Goal: Information Seeking & Learning: Learn about a topic

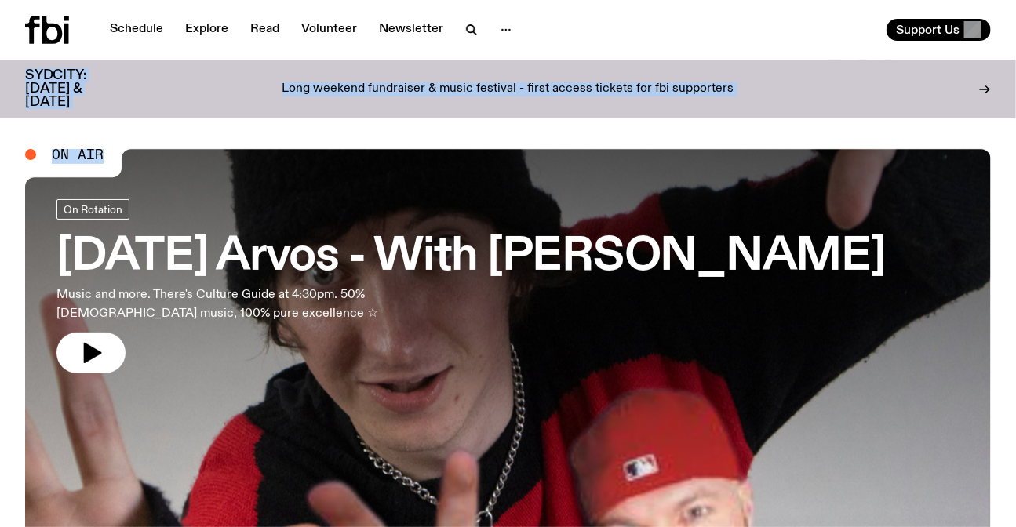
drag, startPoint x: 9, startPoint y: 35, endPoint x: 127, endPoint y: 114, distance: 141.4
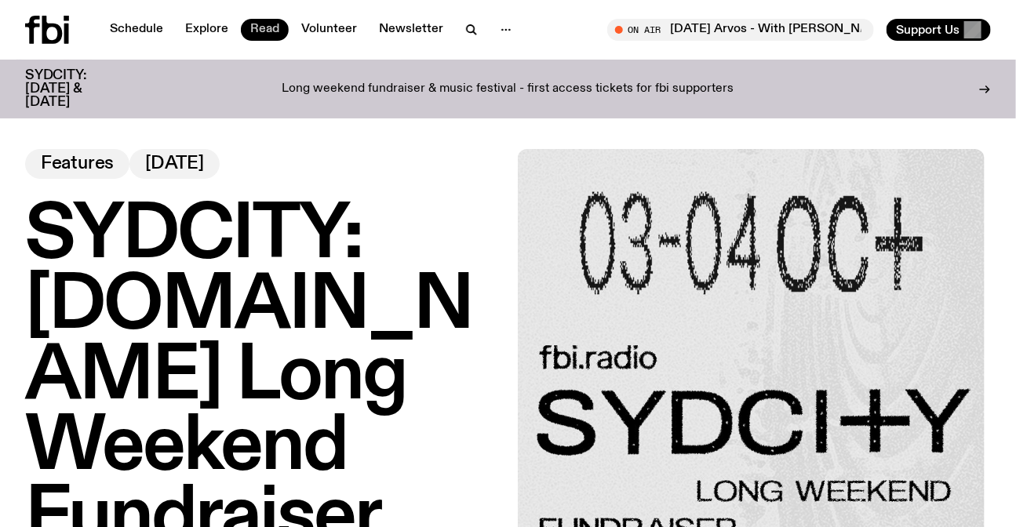
click at [273, 28] on link "Read" at bounding box center [265, 30] width 48 height 22
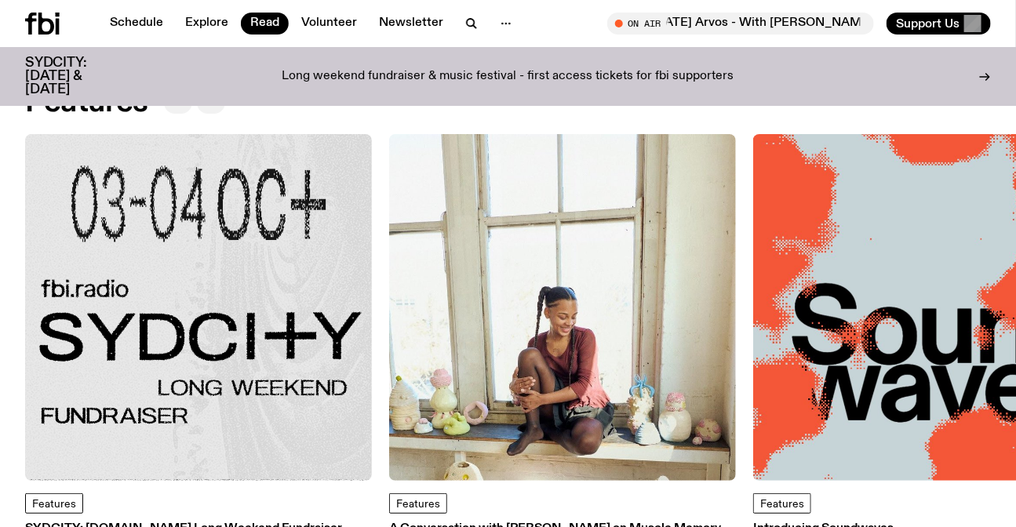
scroll to position [71, 0]
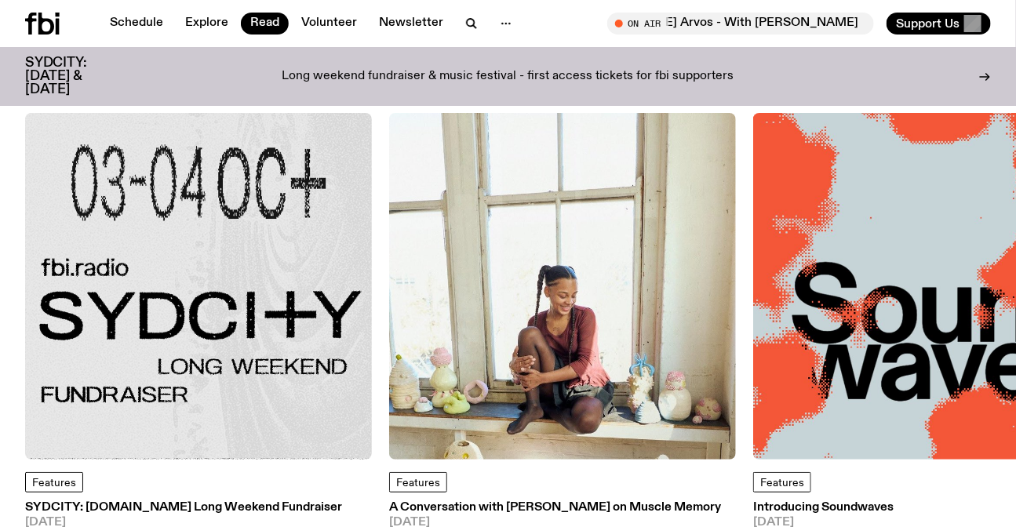
click at [237, 58] on div "Long weekend fundraiser & music festival - first access tickets for fbi support…" at bounding box center [508, 76] width 740 height 40
click at [49, 24] on icon at bounding box center [42, 24] width 35 height 22
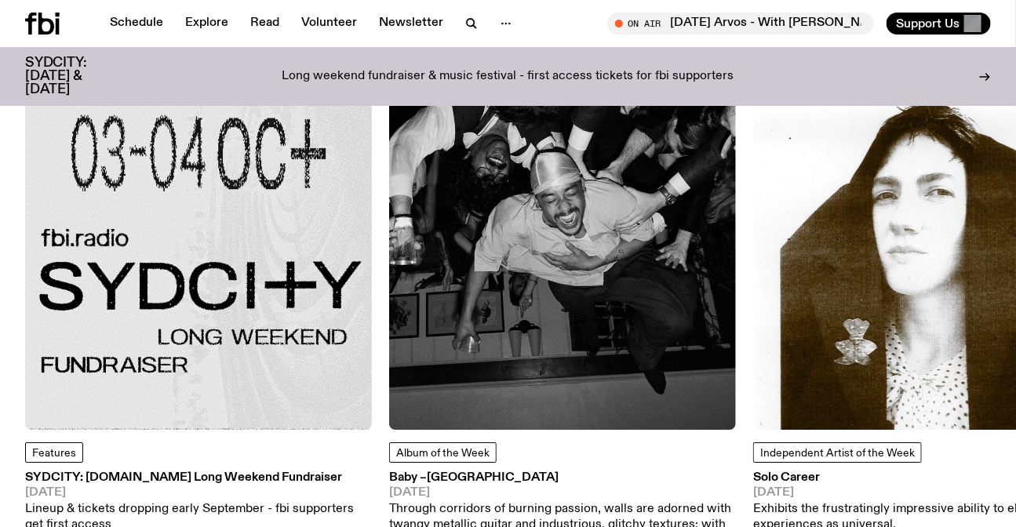
scroll to position [1844, 0]
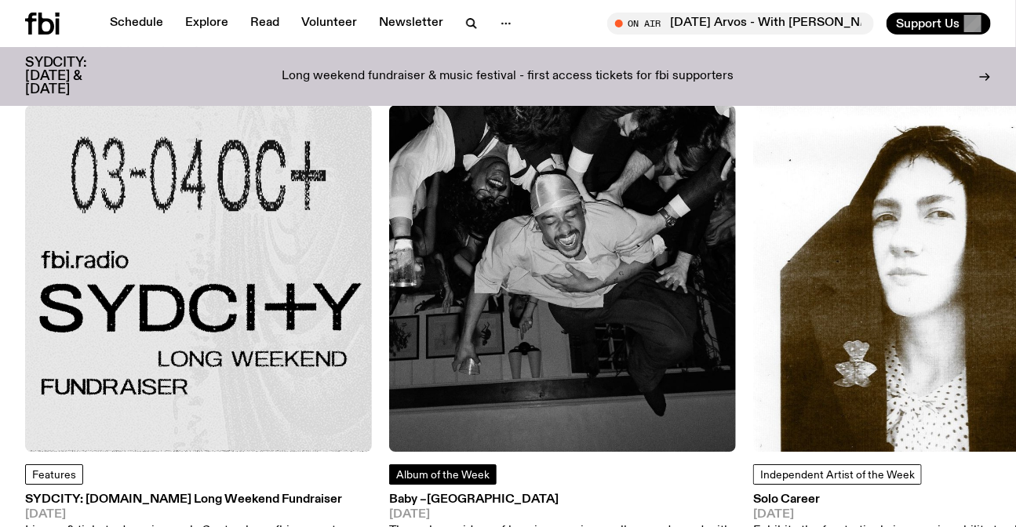
click at [461, 470] on span "Album of the Week" at bounding box center [442, 475] width 93 height 11
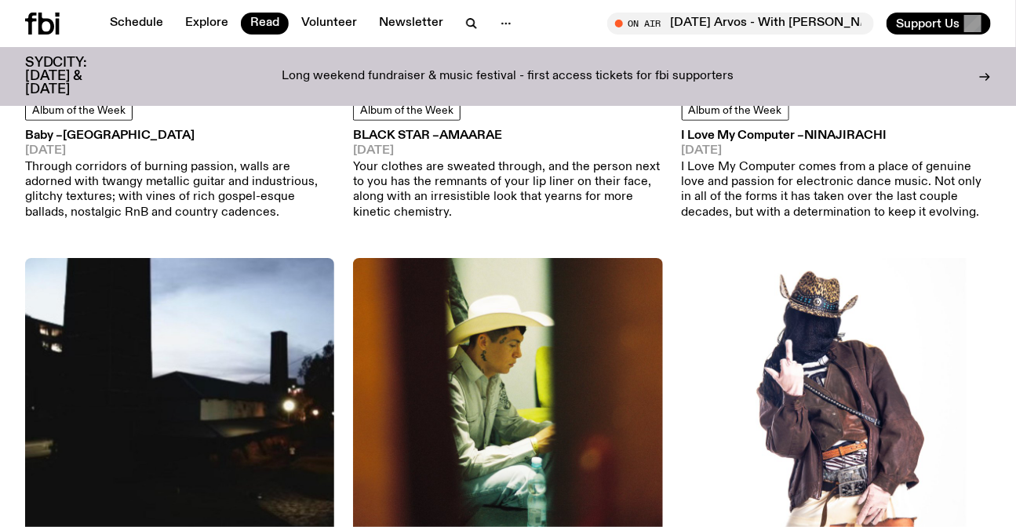
scroll to position [494, 0]
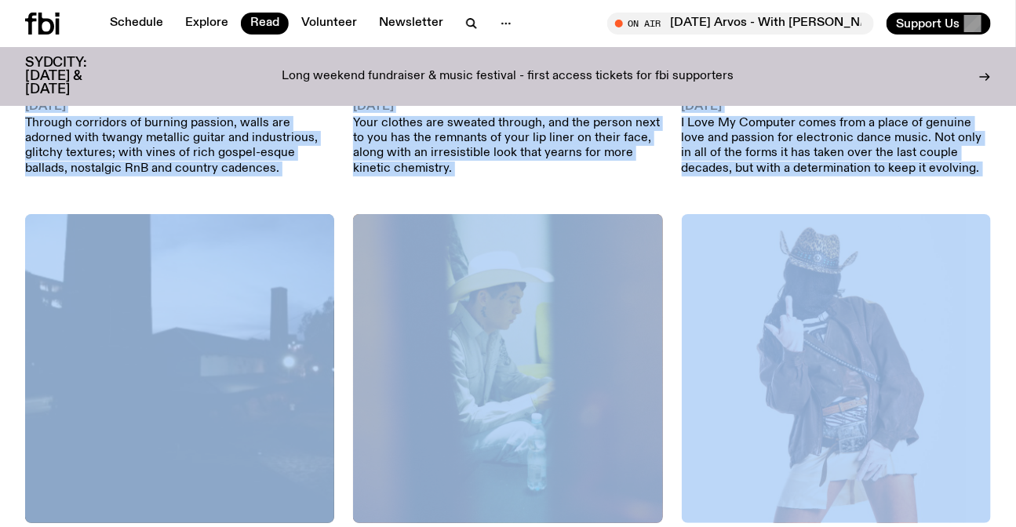
drag, startPoint x: 5, startPoint y: 99, endPoint x: 1019, endPoint y: 472, distance: 1080.0
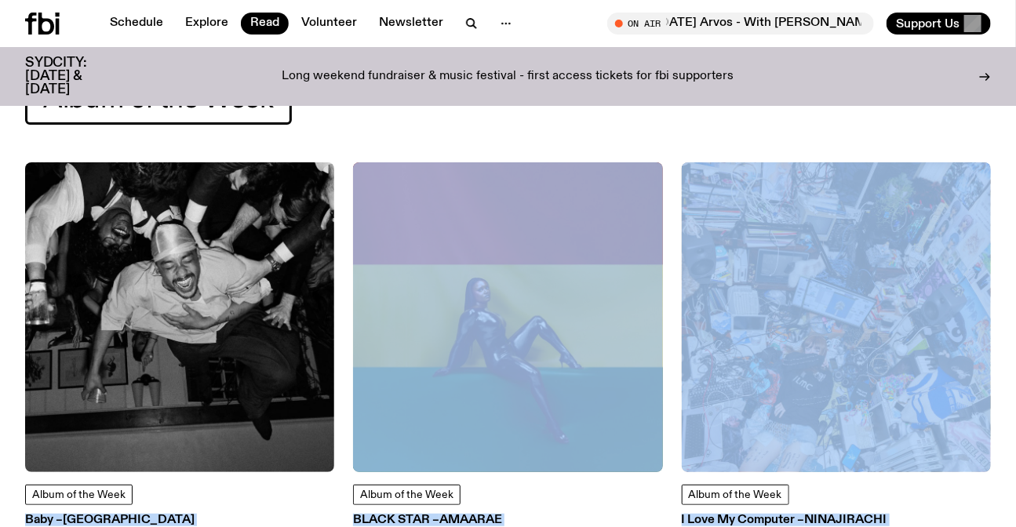
scroll to position [0, 0]
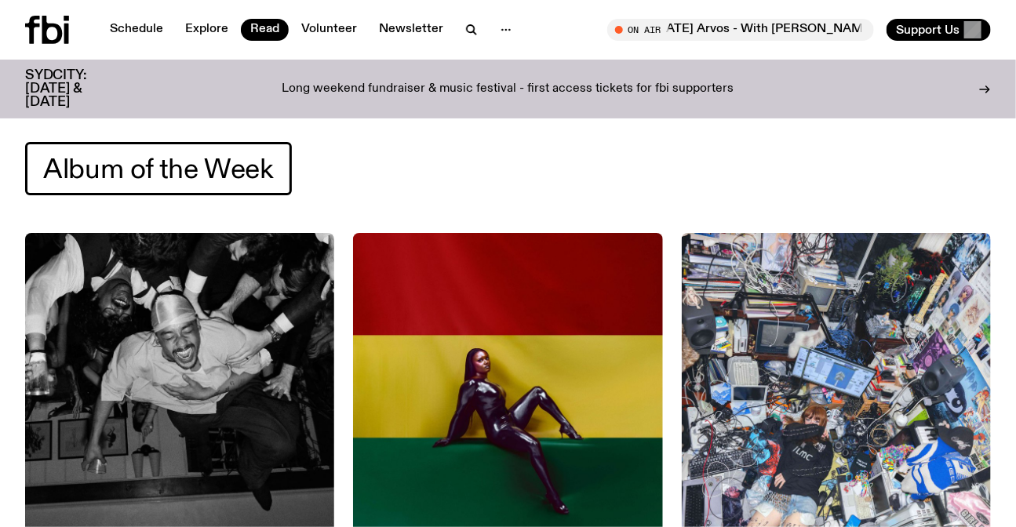
click at [530, 161] on div "Album of the Week" at bounding box center [508, 168] width 966 height 53
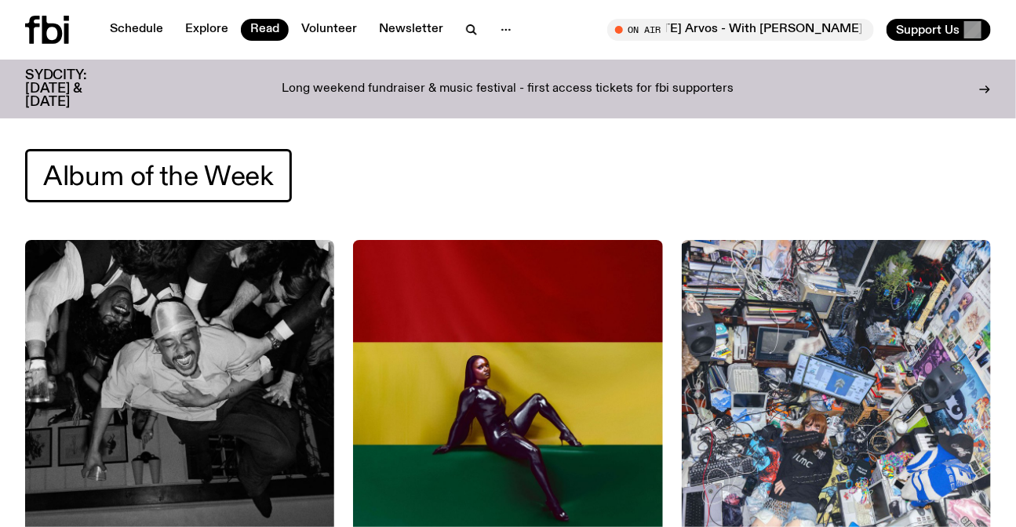
click at [41, 42] on icon at bounding box center [47, 30] width 44 height 28
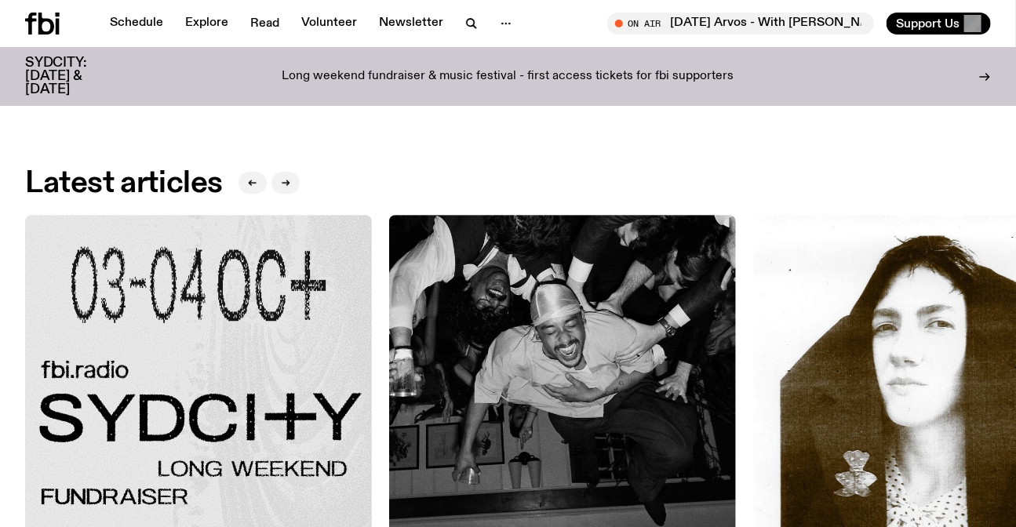
scroll to position [1914, 0]
